Goal: Information Seeking & Learning: Check status

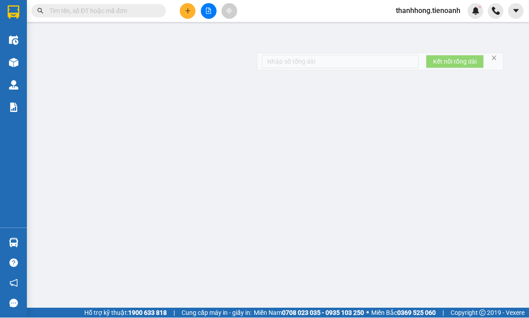
scroll to position [30, 0]
click at [494, 56] on icon "close" at bounding box center [494, 59] width 6 height 6
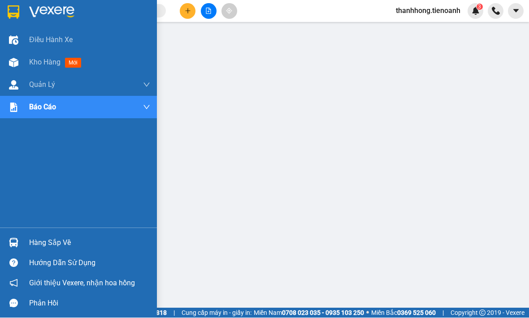
click at [18, 61] on img at bounding box center [13, 62] width 9 height 9
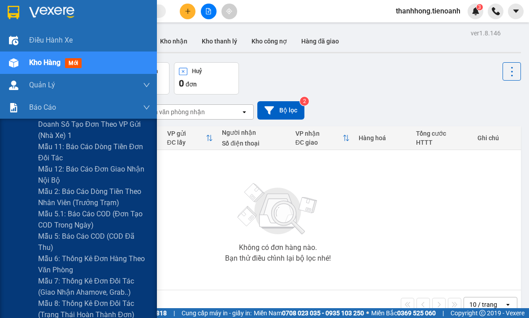
click at [110, 171] on span "Mẫu 12: Báo cáo đơn giao nhận nội bộ" at bounding box center [94, 175] width 112 height 22
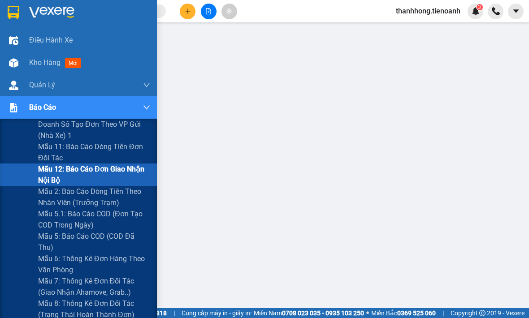
click at [120, 148] on span "Mẫu 11: Báo cáo dòng tiền đơn đối tác" at bounding box center [94, 152] width 112 height 22
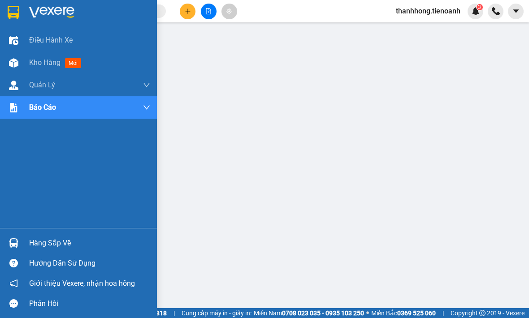
click at [18, 63] on img at bounding box center [13, 62] width 9 height 9
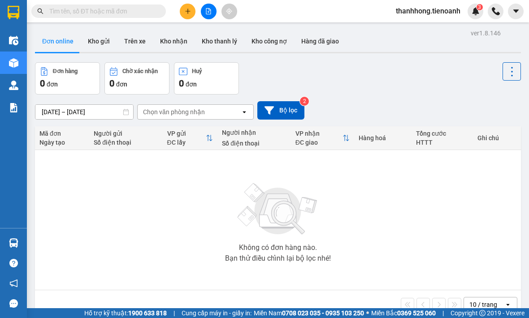
click at [360, 106] on div "[DATE] – [DATE] Press the down arrow key to interact with the calendar and sele…" at bounding box center [278, 110] width 486 height 18
click at [101, 48] on button "Kho gửi" at bounding box center [99, 41] width 36 height 22
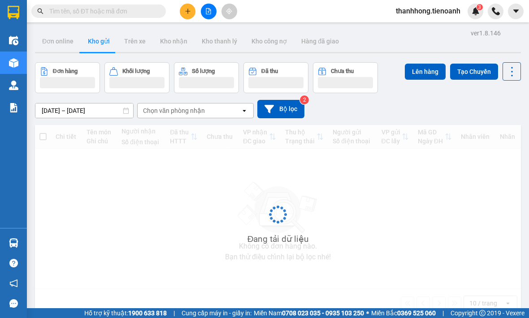
type input "[DATE] – [DATE]"
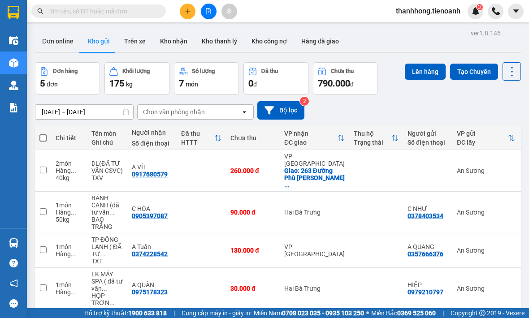
click at [171, 41] on button "Kho nhận" at bounding box center [174, 41] width 42 height 22
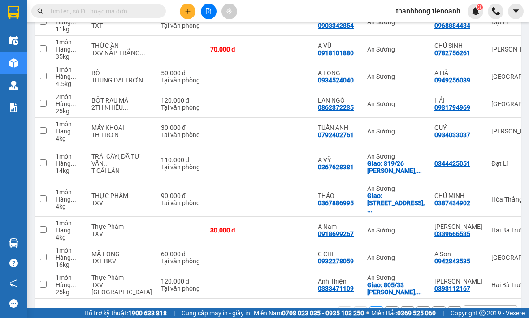
click at [496, 309] on div "10 / trang" at bounding box center [484, 313] width 40 height 14
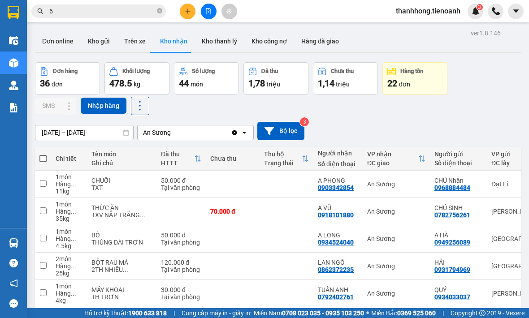
type input "6"
click at [394, 104] on div "Đơn hàng 36 đơn Khối lượng 478.5 kg Số lượng 44 món Đã thu 1,78 triệu Chưa thu …" at bounding box center [278, 88] width 486 height 53
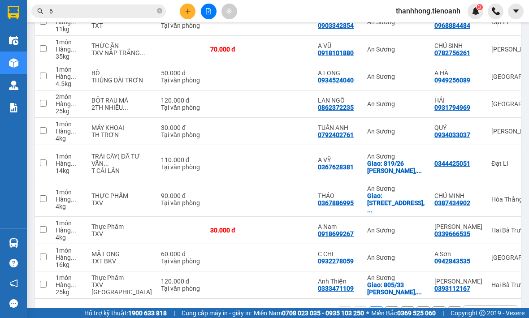
scroll to position [162, 0]
click at [486, 317] on div "10 / trang" at bounding box center [483, 313] width 28 height 9
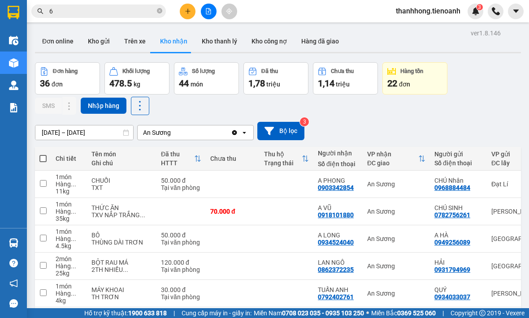
scroll to position [0, 0]
click at [433, 44] on div "Đơn online Kho gửi Trên xe Kho nhận Kho thanh lý Kho công nợ Hàng đã giao" at bounding box center [278, 42] width 486 height 24
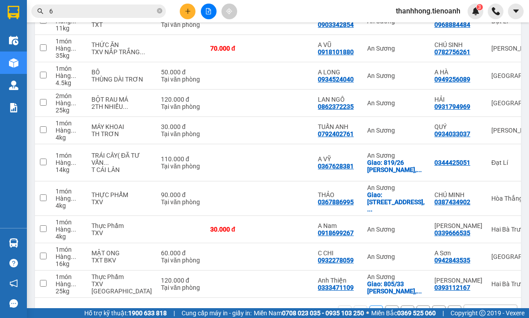
scroll to position [162, 0]
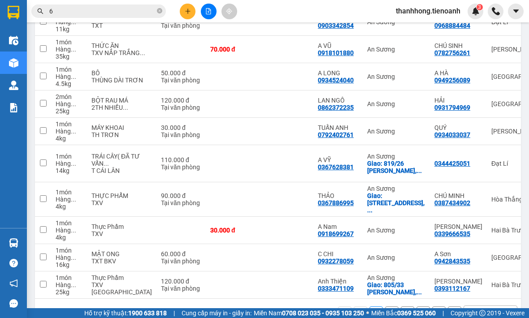
click at [486, 309] on div "10 / trang" at bounding box center [484, 313] width 40 height 14
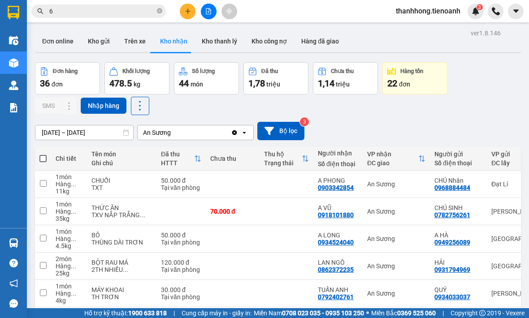
scroll to position [0, 0]
click at [83, 29] on div "ver 1.8.146 Đơn online Kho gửi Trên xe Kho nhận Kho thanh lý Kho công nợ Hàng đ…" at bounding box center [277, 260] width 493 height 467
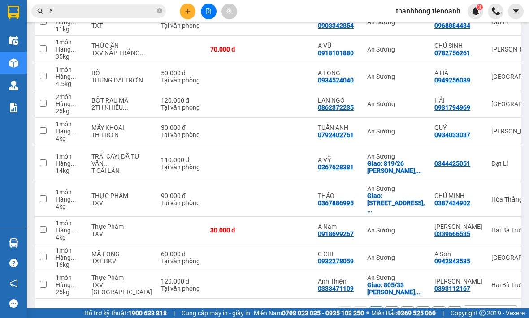
scroll to position [162, 0]
click at [474, 310] on div "10 / trang" at bounding box center [484, 313] width 40 height 14
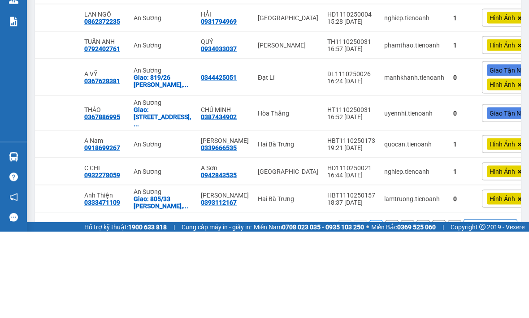
scroll to position [30, 0]
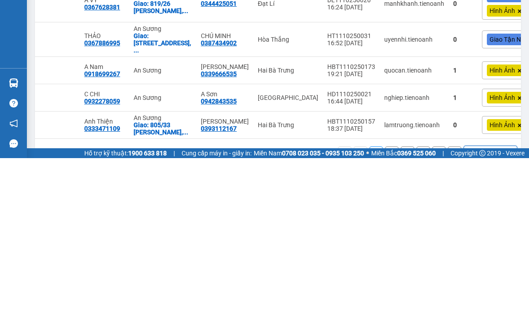
click at [484, 309] on div "10 / trang" at bounding box center [483, 313] width 28 height 9
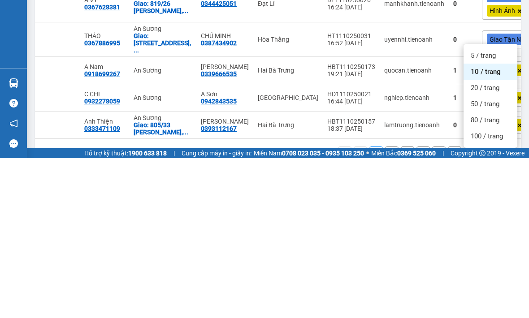
scroll to position [30, 0]
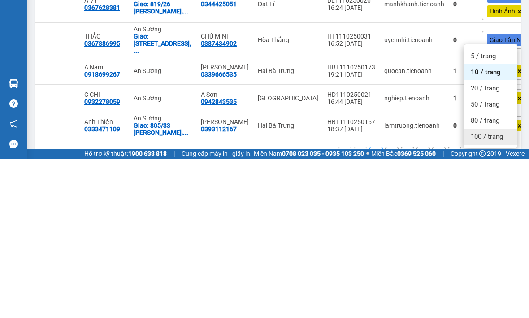
click at [491, 292] on span "100 / trang" at bounding box center [487, 296] width 32 height 9
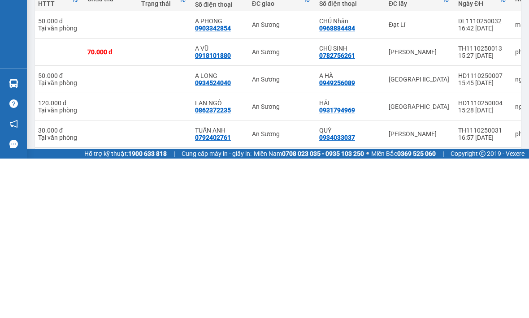
scroll to position [0, 0]
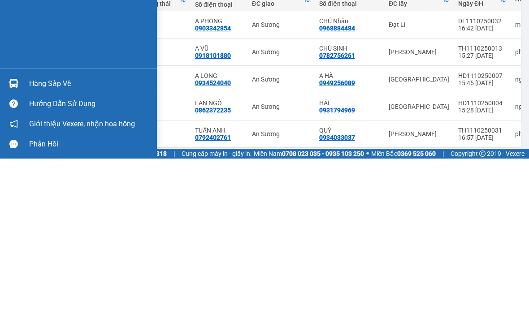
click at [19, 52] on div "Điều hành xe Kho hàng mới Quản Lý Quản lý chuyến Quản lý khách hàng Quản lý khá…" at bounding box center [78, 128] width 157 height 199
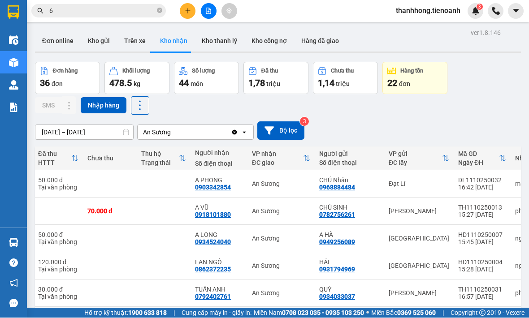
click at [384, 111] on div "Đơn hàng 36 đơn Khối lượng 478.5 kg Số lượng 44 món Đã thu 1,78 triệu Chưa thu …" at bounding box center [278, 88] width 486 height 53
